Goal: Navigation & Orientation: Find specific page/section

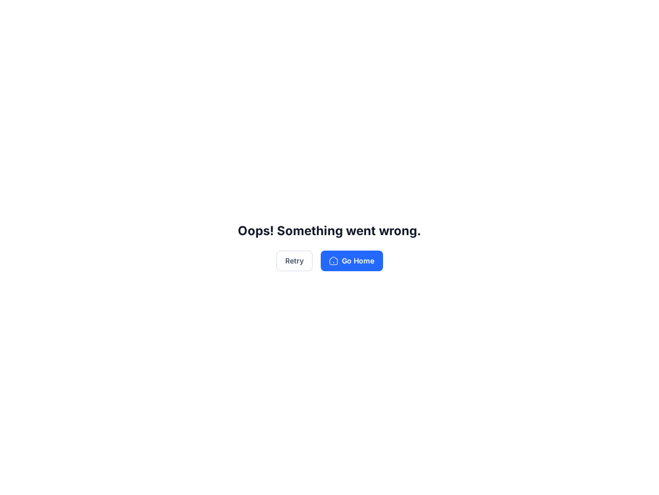
click at [330, 247] on div "Oops! Something went wrong. Retry Go Home" at bounding box center [329, 247] width 659 height 495
click at [294, 261] on button "Retry" at bounding box center [295, 260] width 36 height 21
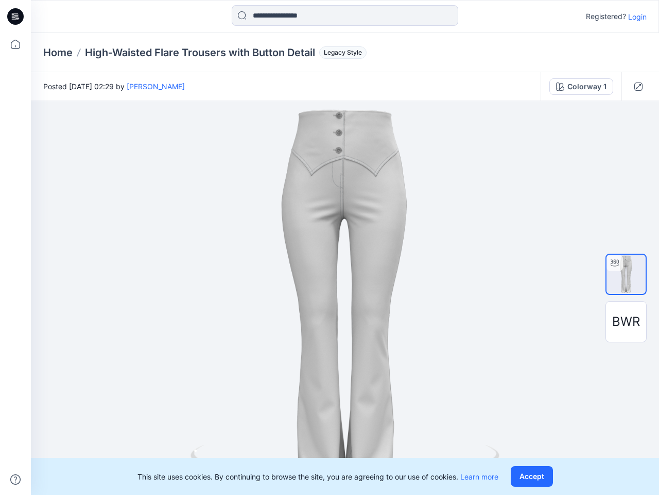
click at [330, 247] on div at bounding box center [345, 298] width 629 height 394
click at [16, 16] on icon at bounding box center [17, 16] width 4 height 1
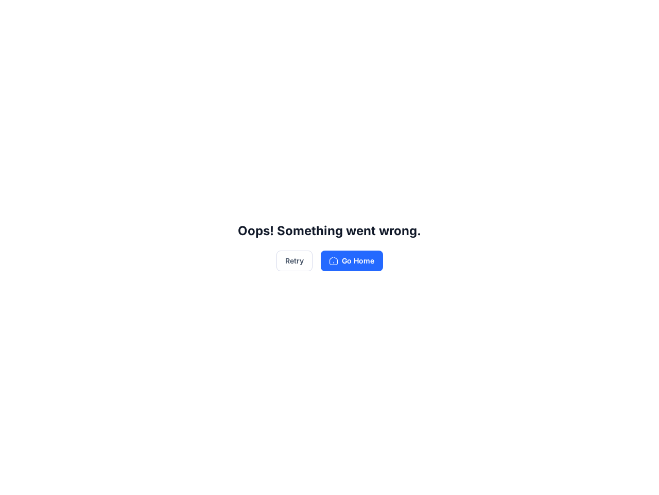
click at [15, 44] on div "Oops! Something went wrong. Retry Go Home" at bounding box center [329, 247] width 659 height 495
click at [15, 479] on div "Oops! Something went wrong. Retry Go Home" at bounding box center [329, 247] width 659 height 495
click at [345, 15] on div "Oops! Something went wrong. Retry Go Home" at bounding box center [329, 247] width 659 height 495
click at [638, 16] on div "Oops! Something went wrong. Retry Go Home" at bounding box center [329, 247] width 659 height 495
click at [58, 53] on div "Oops! Something went wrong. Retry Go Home" at bounding box center [329, 247] width 659 height 495
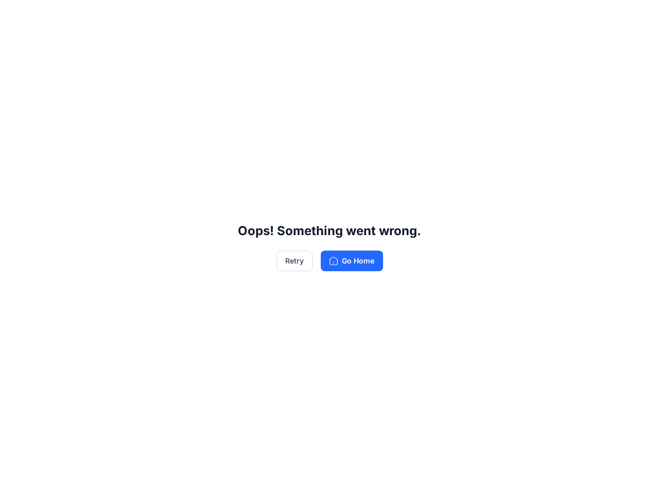
click at [200, 53] on div "Oops! Something went wrong. Retry Go Home" at bounding box center [329, 247] width 659 height 495
click at [341, 53] on div "Oops! Something went wrong. Retry Go Home" at bounding box center [329, 247] width 659 height 495
click at [145, 86] on div "Oops! Something went wrong. Retry Go Home" at bounding box center [329, 247] width 659 height 495
